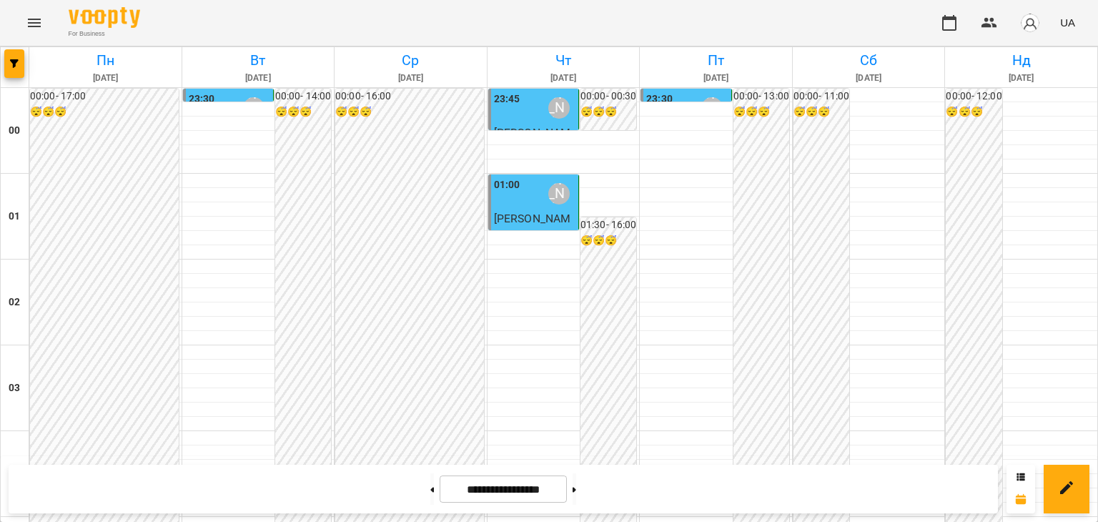
scroll to position [760, 0]
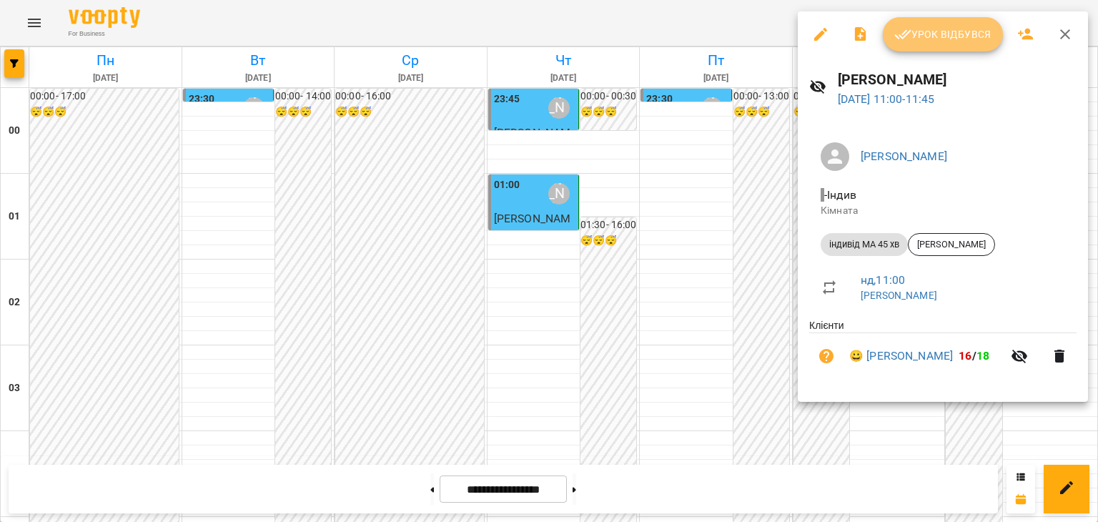
click at [956, 31] on span "Урок відбувся" at bounding box center [942, 34] width 97 height 17
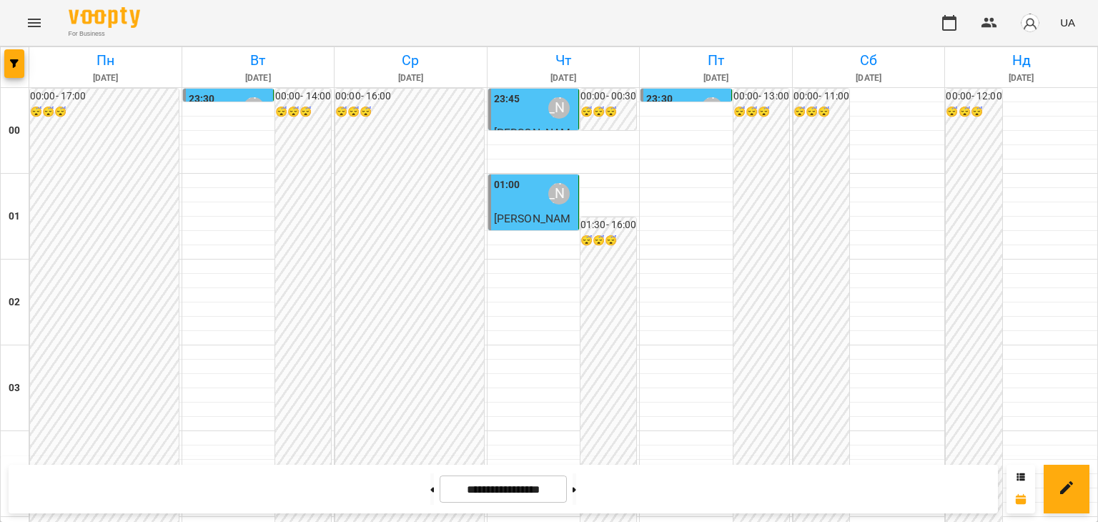
scroll to position [858, 0]
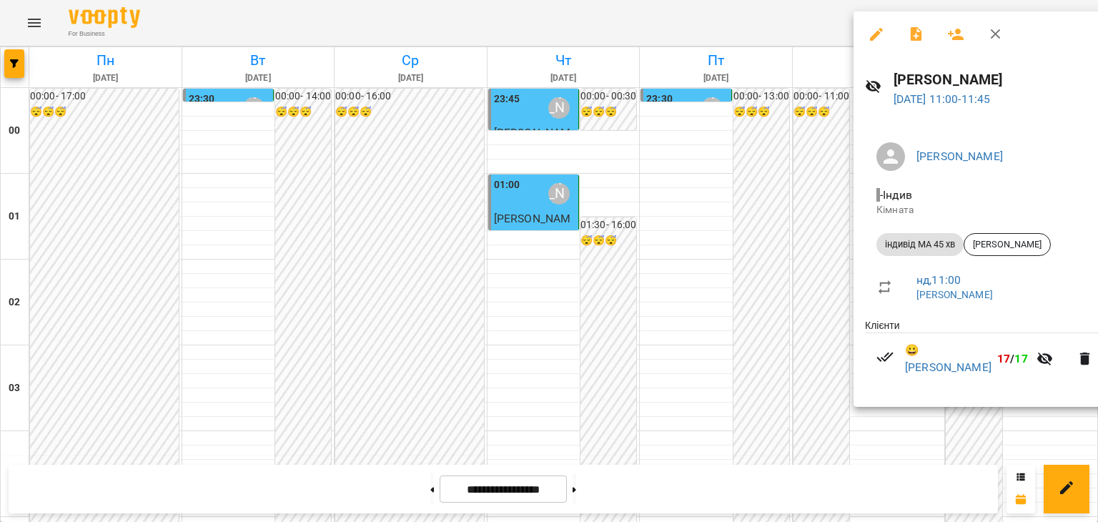
click at [686, 398] on div at bounding box center [549, 261] width 1098 height 522
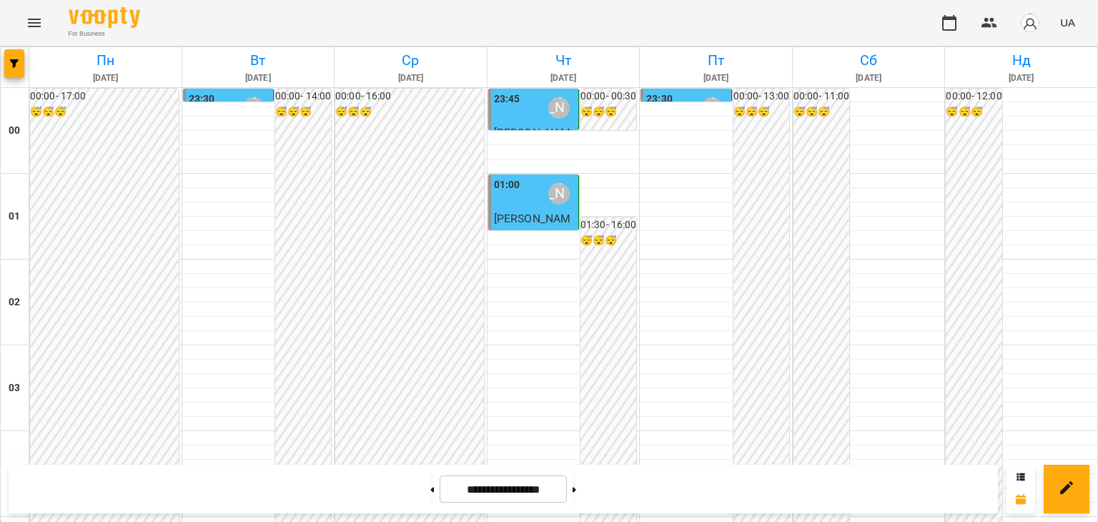
scroll to position [1475, 0]
click at [576, 491] on icon at bounding box center [575, 490] width 4 height 6
type input "**********"
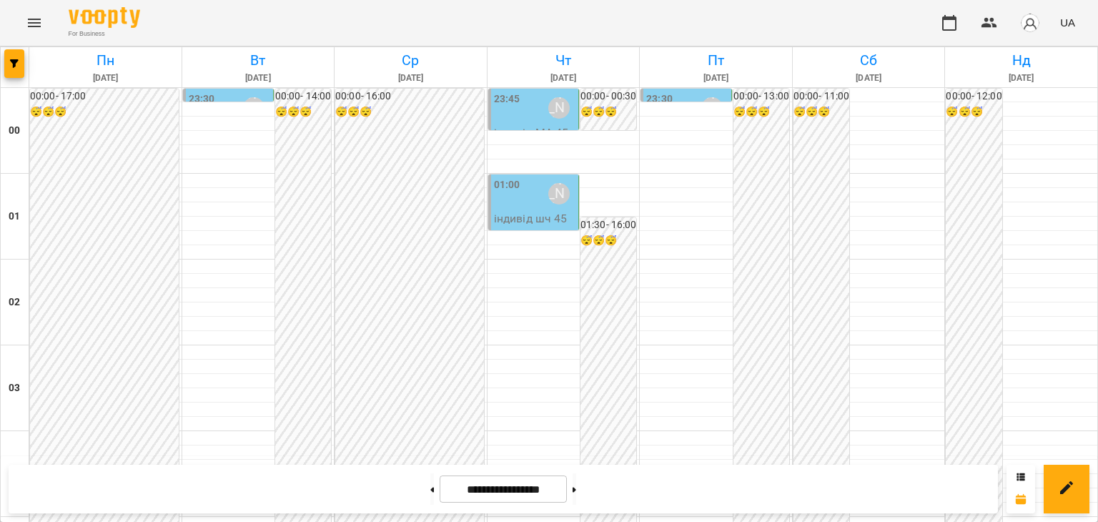
scroll to position [903, 0]
